Goal: Navigation & Orientation: Go to known website

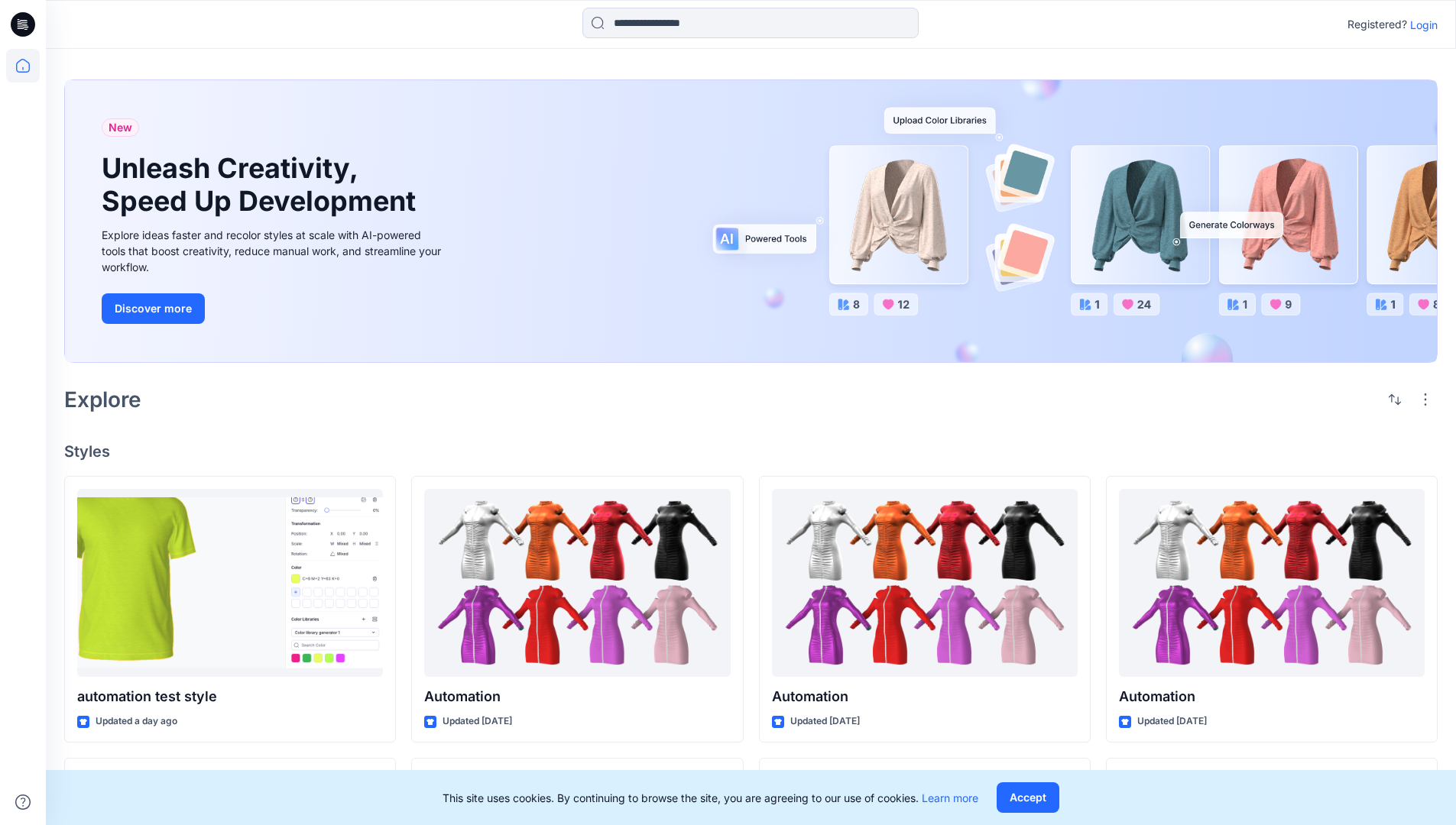
click at [1421, 25] on p "Login" at bounding box center [1425, 25] width 28 height 16
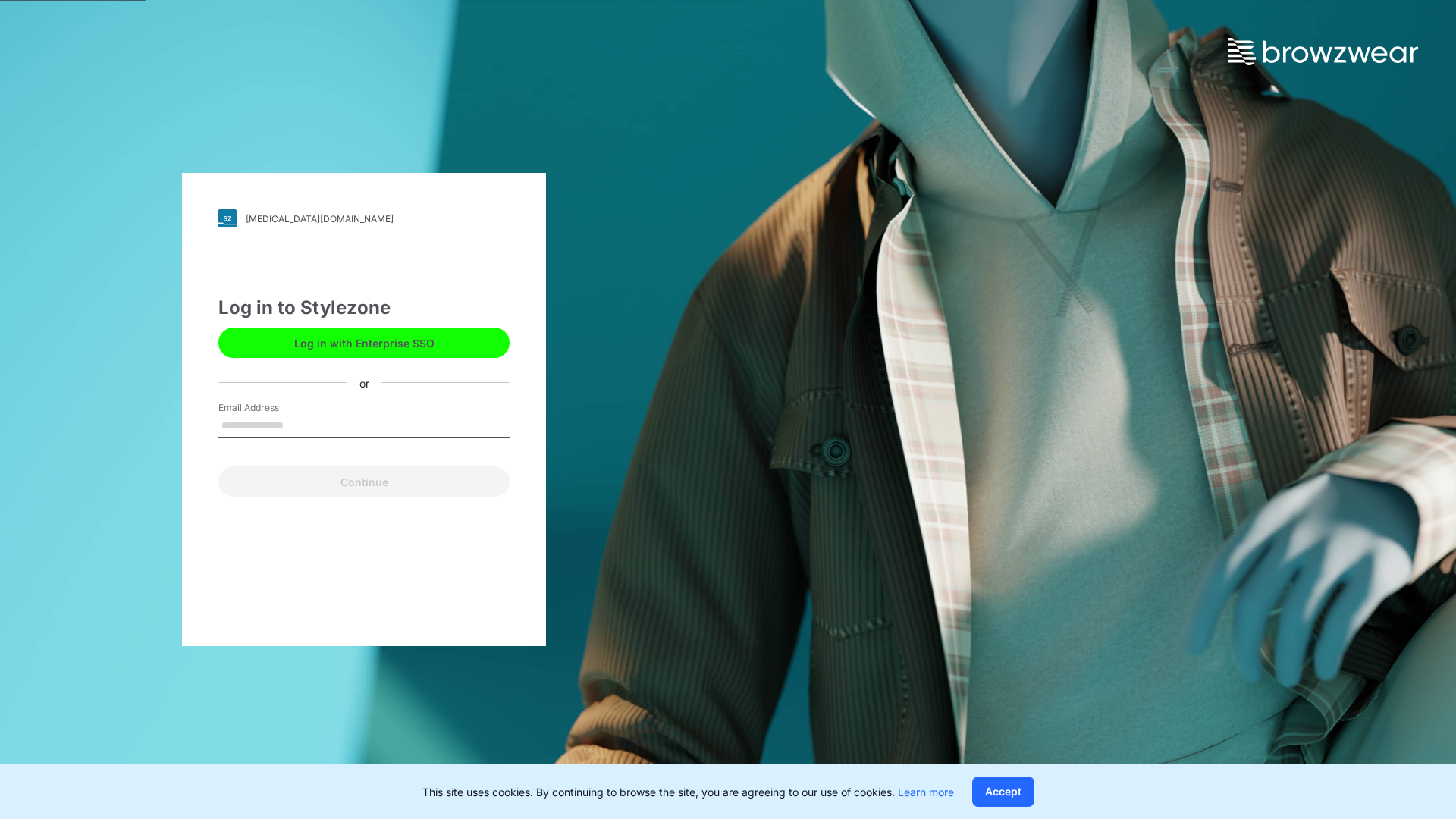
click at [300, 425] on input "Email Address" at bounding box center [364, 426] width 291 height 22
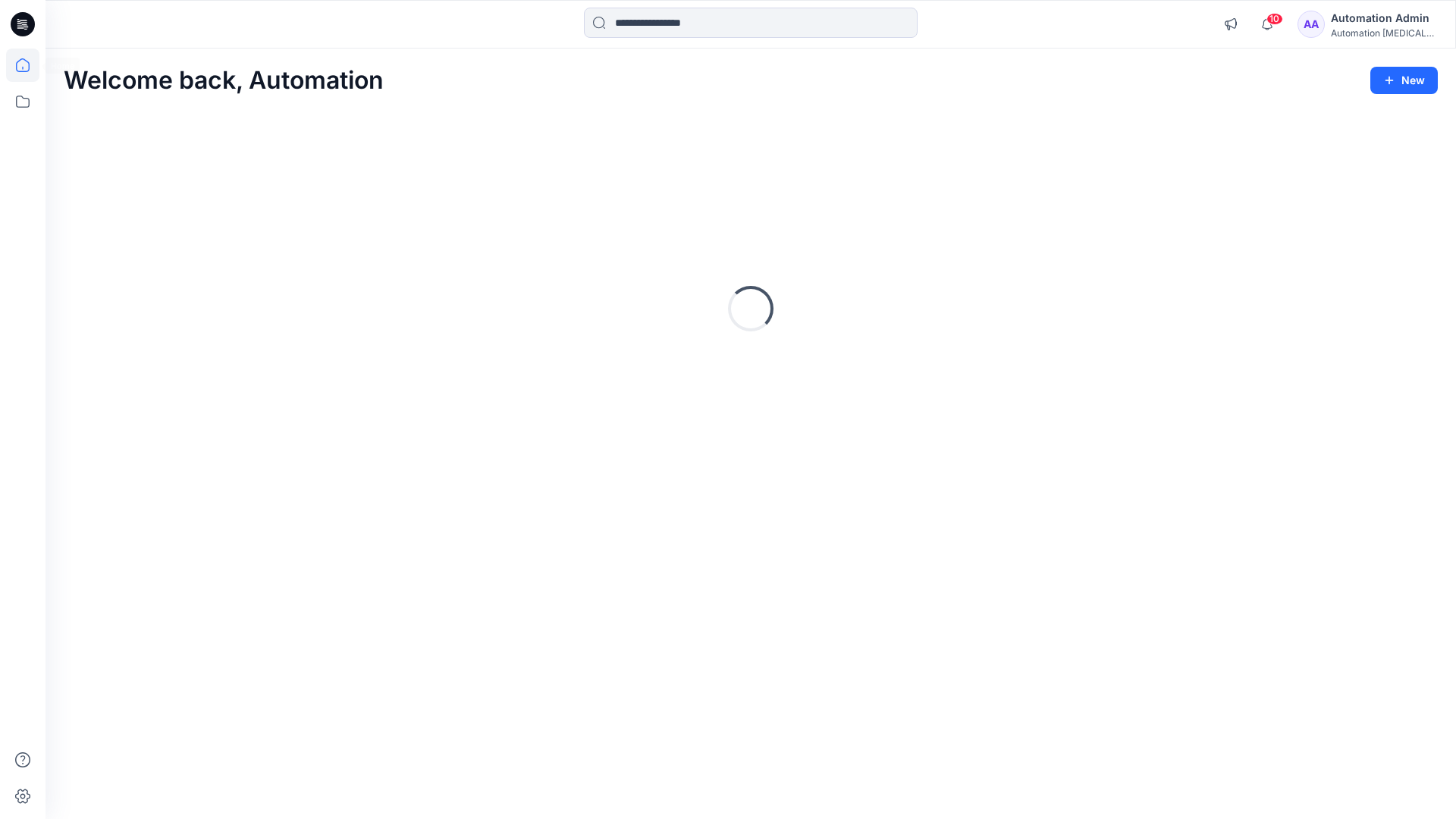
click at [29, 65] on icon at bounding box center [22, 65] width 14 height 14
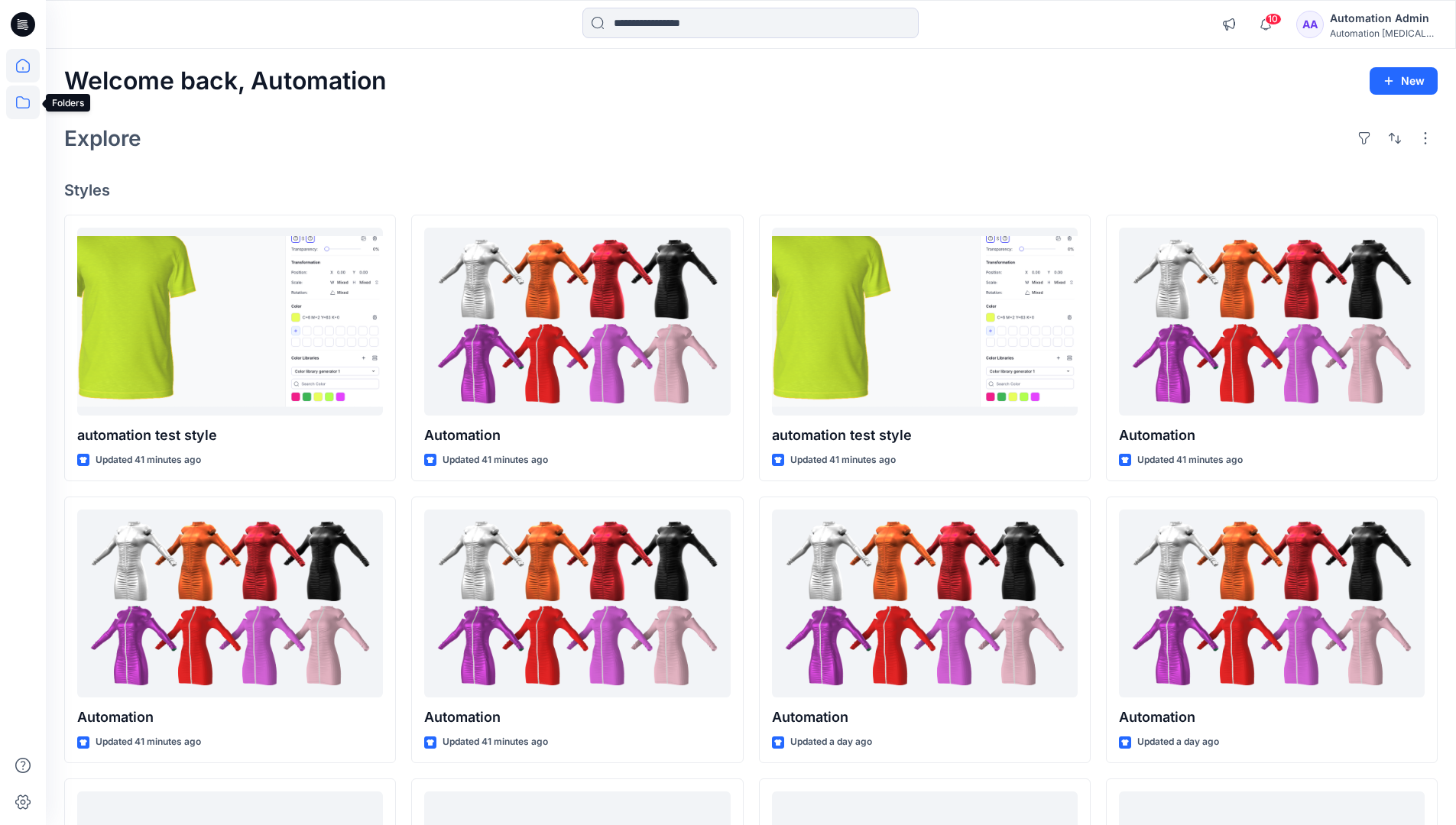
click at [28, 102] on icon at bounding box center [23, 102] width 33 height 33
